Goal: Task Accomplishment & Management: Manage account settings

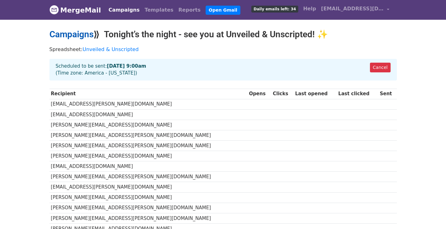
click at [75, 35] on link "Campaigns" at bounding box center [71, 34] width 44 height 10
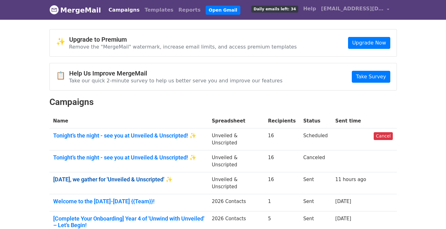
click at [90, 176] on link "[DATE], we gather for 'Unveiled & Unscripted' ✨" at bounding box center [128, 179] width 151 height 7
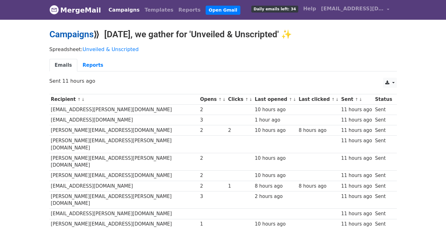
click at [71, 39] on link "Campaigns" at bounding box center [71, 34] width 44 height 10
